Goal: Task Accomplishment & Management: Complete application form

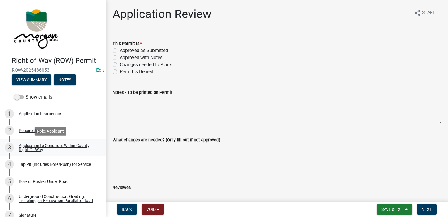
click at [50, 150] on div "Application to Construct Within County Right-Of-Way" at bounding box center [57, 147] width 77 height 8
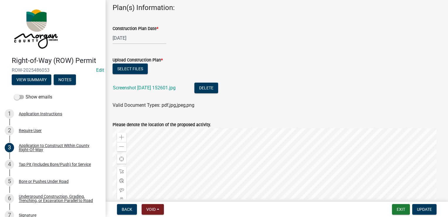
scroll to position [264, 0]
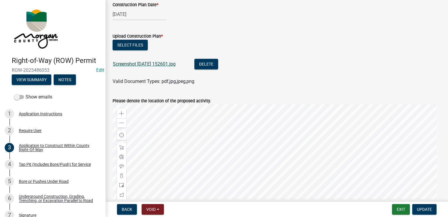
click at [156, 65] on link "Screenshot [DATE] 152601.jpg" at bounding box center [144, 64] width 63 height 6
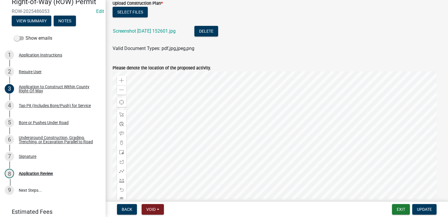
scroll to position [315, 0]
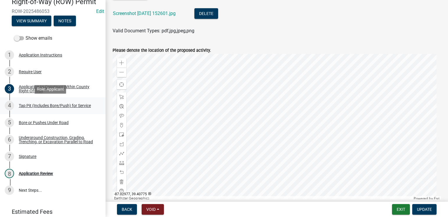
click at [45, 105] on div "Tap Pit (Includes Bore/Push) for Service" at bounding box center [55, 105] width 72 height 4
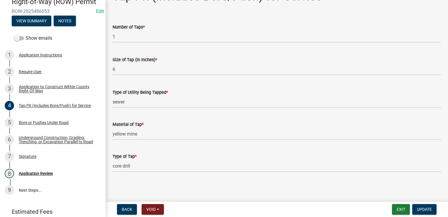
scroll to position [18, 0]
click at [55, 125] on div "5 Bore or Pushes Under Road" at bounding box center [51, 122] width 92 height 9
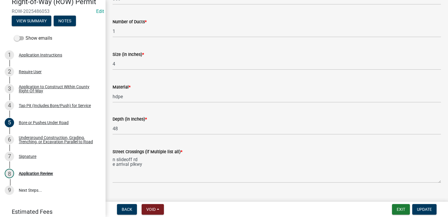
scroll to position [99, 0]
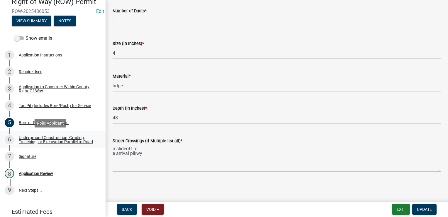
click at [28, 138] on div "Underground Construction, Grading, Trenching, or Excavation Parallel to Road" at bounding box center [57, 139] width 77 height 8
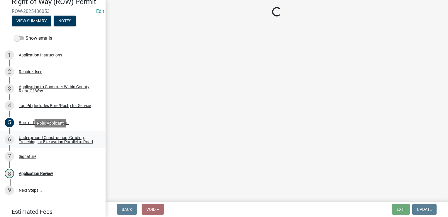
scroll to position [0, 0]
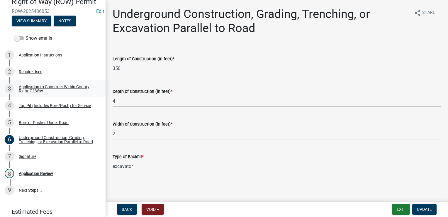
click at [62, 95] on link "3 Application to Construct Within County Right-Of-Way" at bounding box center [53, 88] width 106 height 17
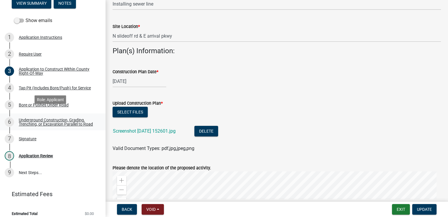
scroll to position [85, 0]
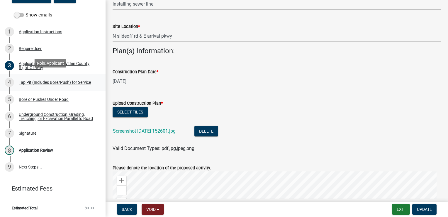
click at [43, 80] on div "Tap Pit (Includes Bore/Push) for Service" at bounding box center [55, 82] width 72 height 4
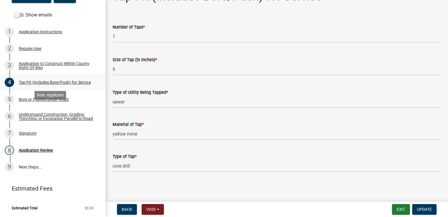
scroll to position [55, 0]
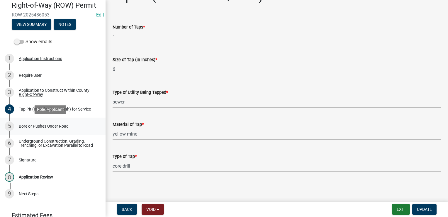
click at [43, 128] on div "Bore or Pushes Under Road" at bounding box center [44, 126] width 50 height 4
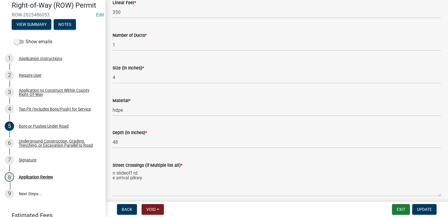
scroll to position [99, 0]
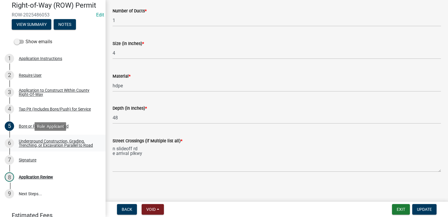
click at [47, 139] on div "Underground Construction, Grading, Trenching, or Excavation Parallel to Road" at bounding box center [57, 143] width 77 height 8
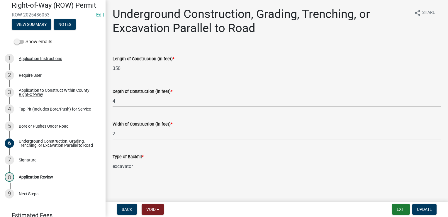
scroll to position [0, 0]
click at [31, 162] on div "Signature" at bounding box center [28, 160] width 18 height 4
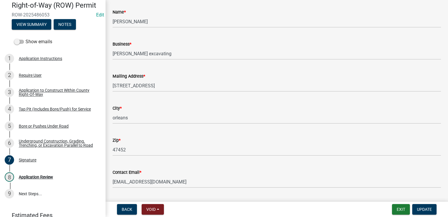
scroll to position [0, 0]
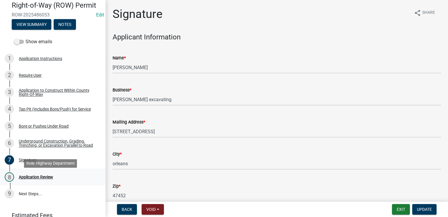
click at [38, 179] on div "Application Review" at bounding box center [36, 177] width 34 height 4
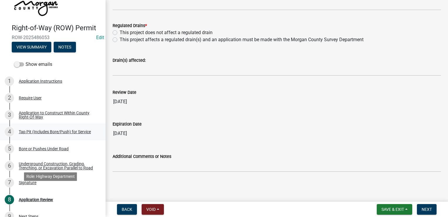
scroll to position [26, 0]
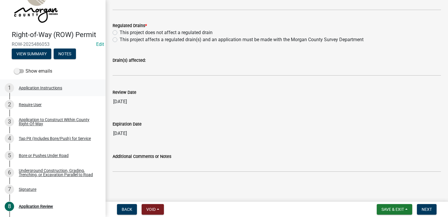
click at [34, 86] on div "Application Instructions" at bounding box center [40, 88] width 43 height 4
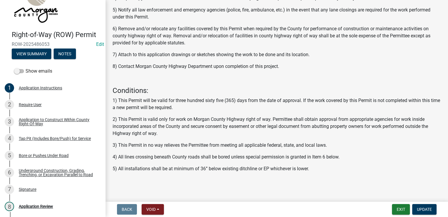
scroll to position [194, 0]
click at [31, 104] on div "Require User" at bounding box center [30, 104] width 23 height 4
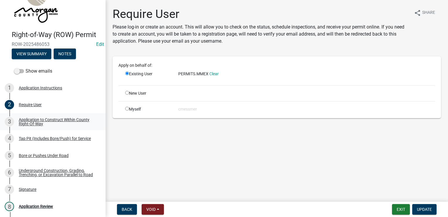
click at [43, 122] on div "Application to Construct Within County Right-Of-Way" at bounding box center [57, 121] width 77 height 8
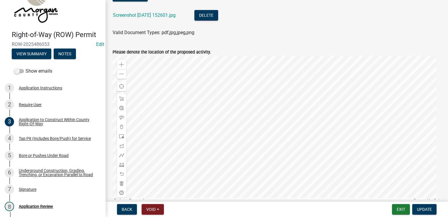
scroll to position [256, 0]
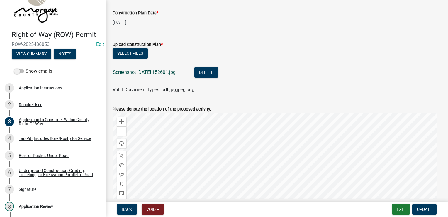
click at [152, 72] on link "Screenshot 2025-09-30 152601.jpg" at bounding box center [144, 72] width 63 height 6
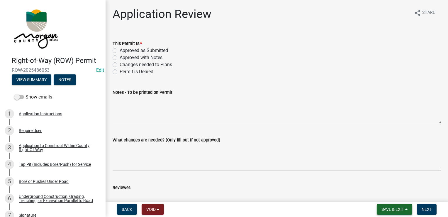
click at [405, 209] on button "Save & Exit" at bounding box center [395, 209] width 36 height 11
click at [376, 95] on div "Notes - To be printed on Permit" at bounding box center [277, 92] width 329 height 7
